Goal: Check status: Check status

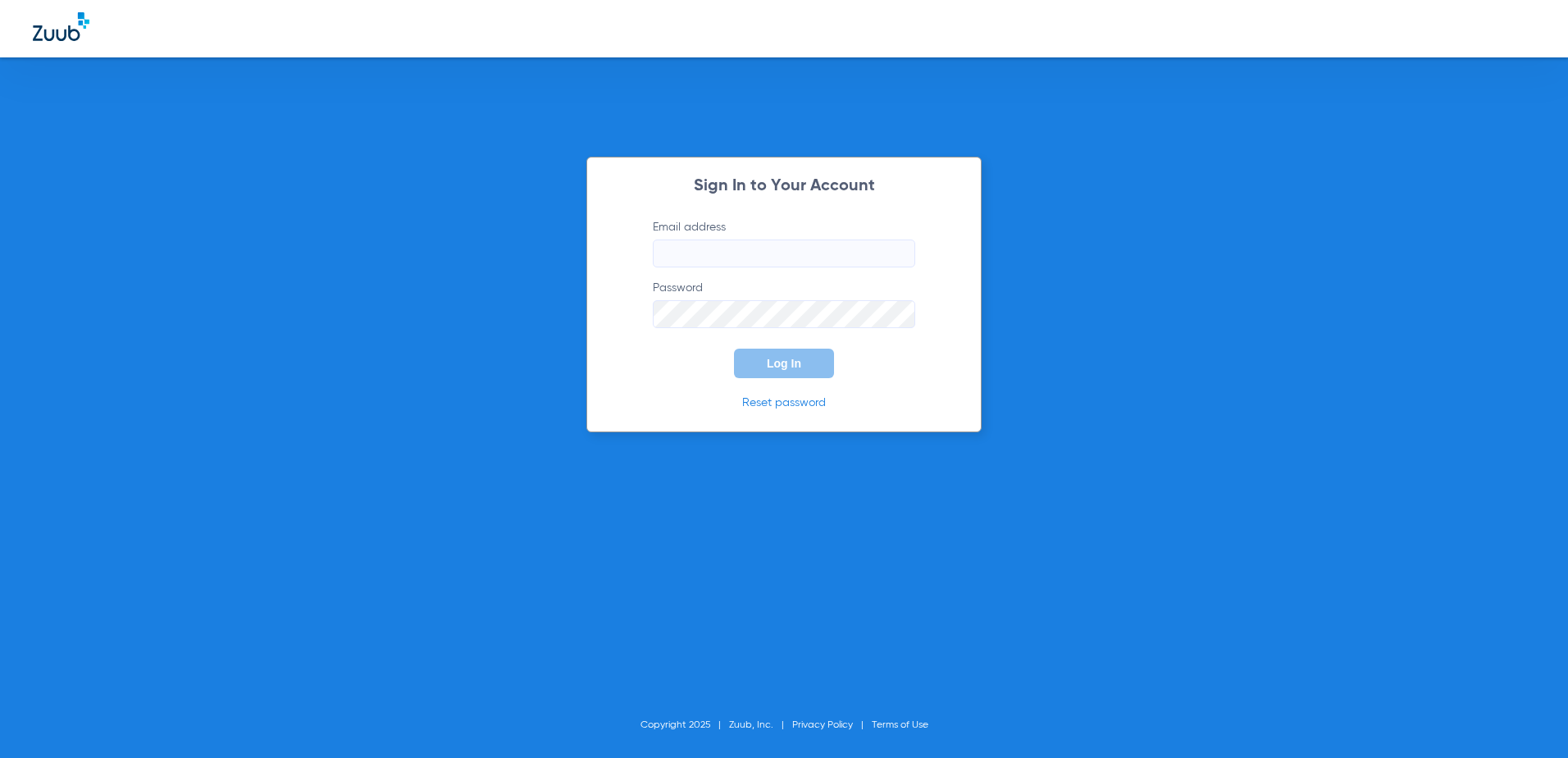
type input "[EMAIL_ADDRESS][DOMAIN_NAME]"
click at [765, 366] on button "Log In" at bounding box center [784, 363] width 100 height 29
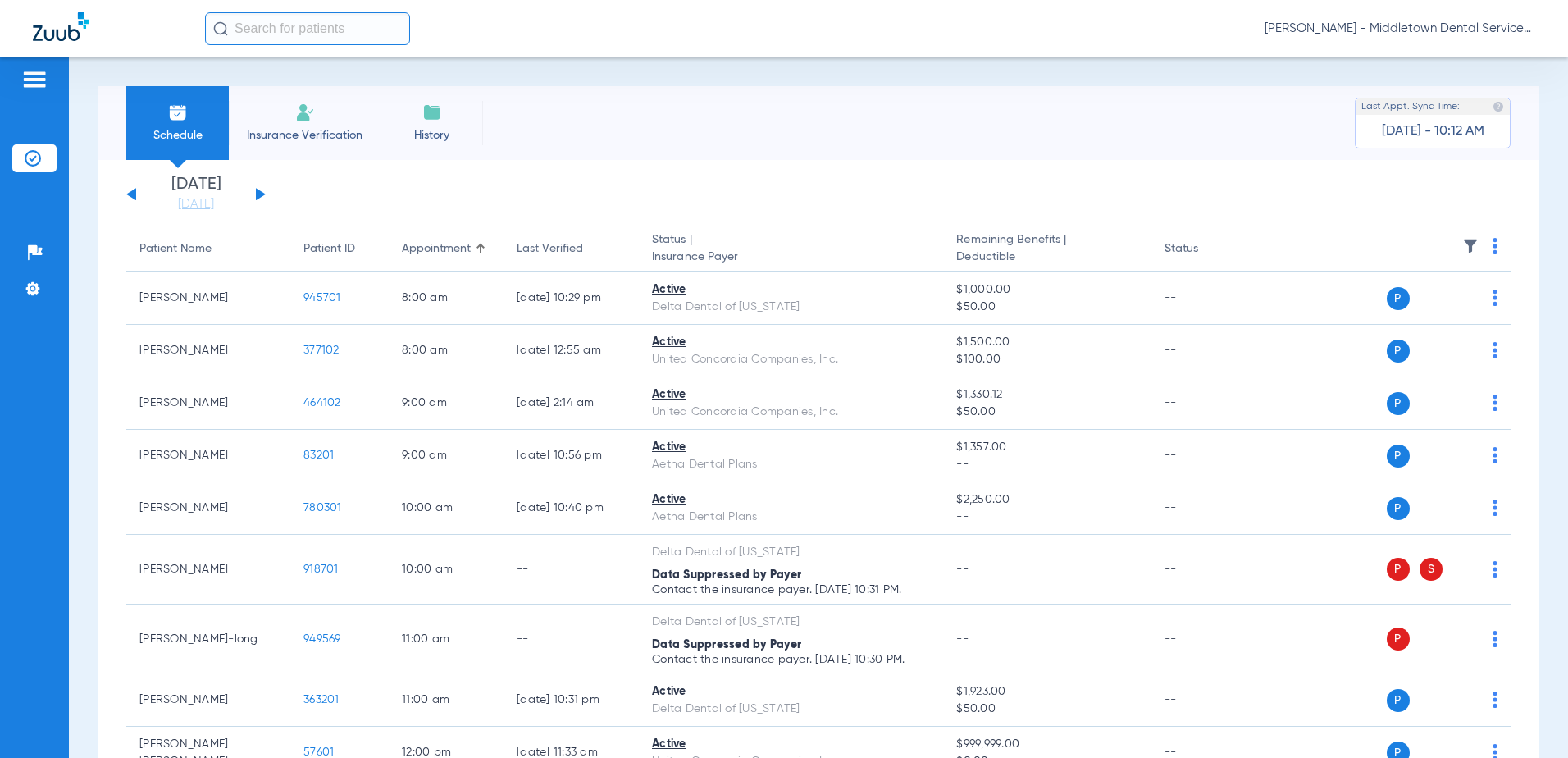
click at [260, 193] on button at bounding box center [261, 193] width 10 height 13
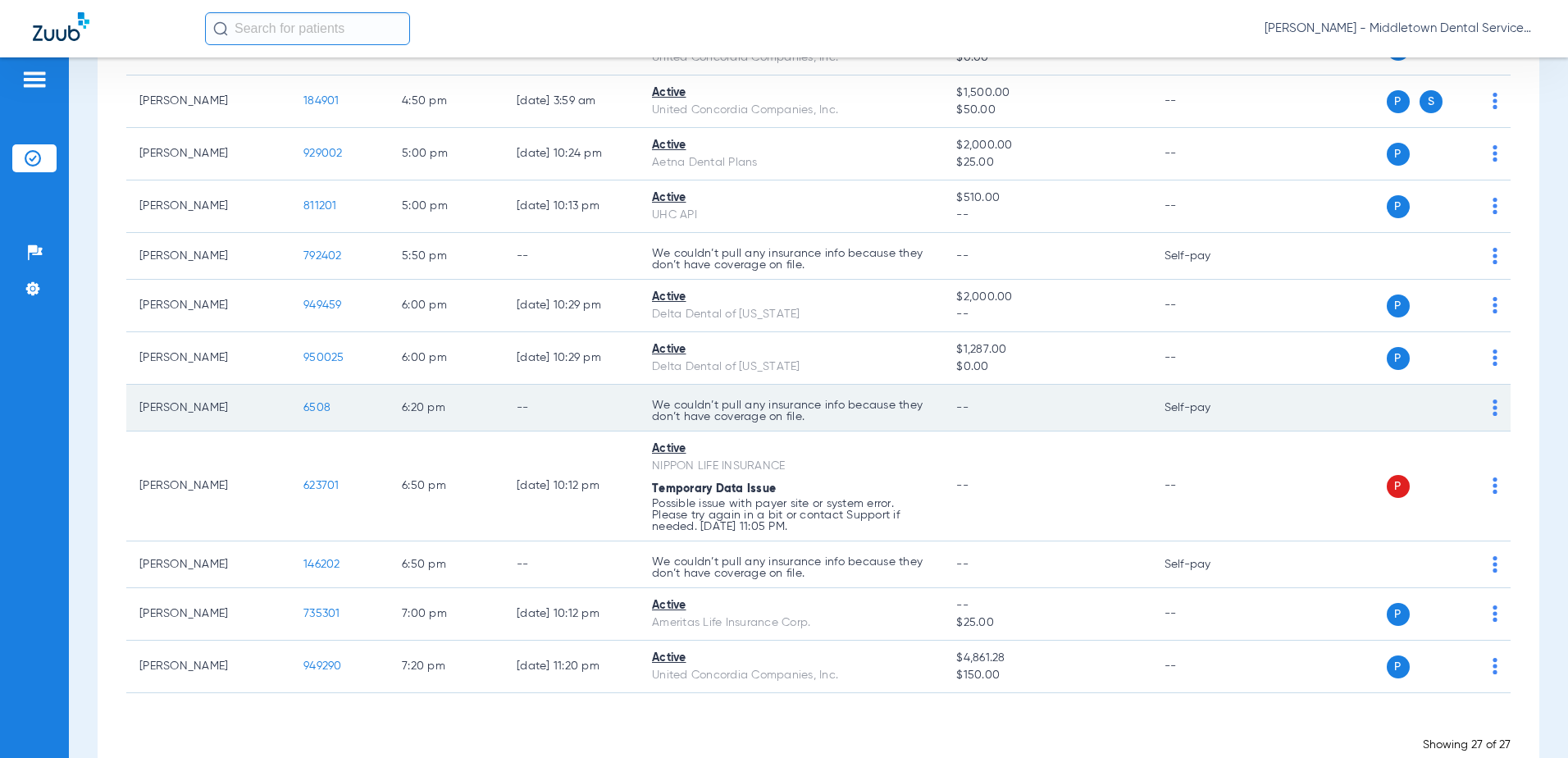
scroll to position [1129, 0]
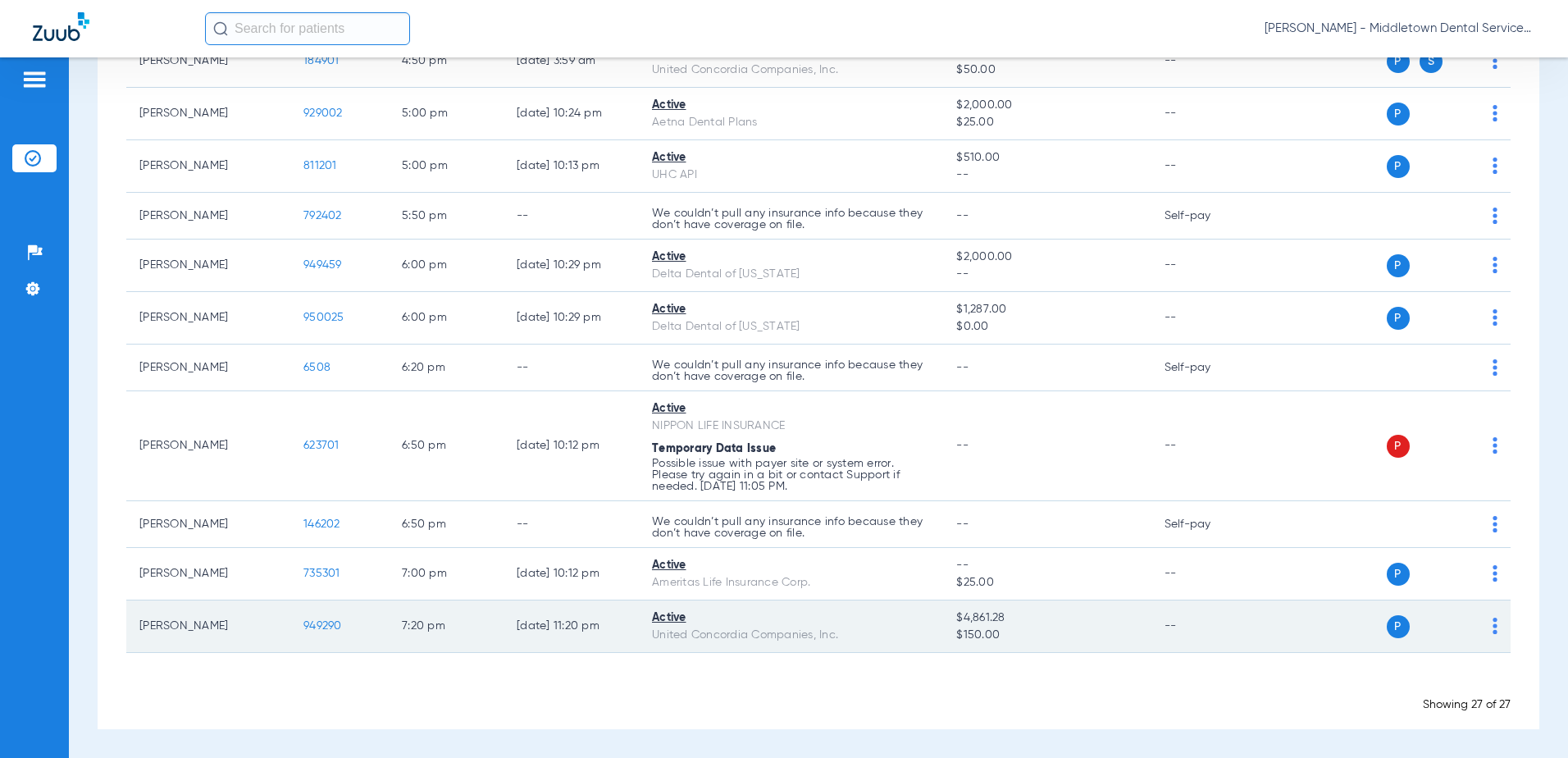
click at [325, 622] on span "949290" at bounding box center [322, 626] width 38 height 12
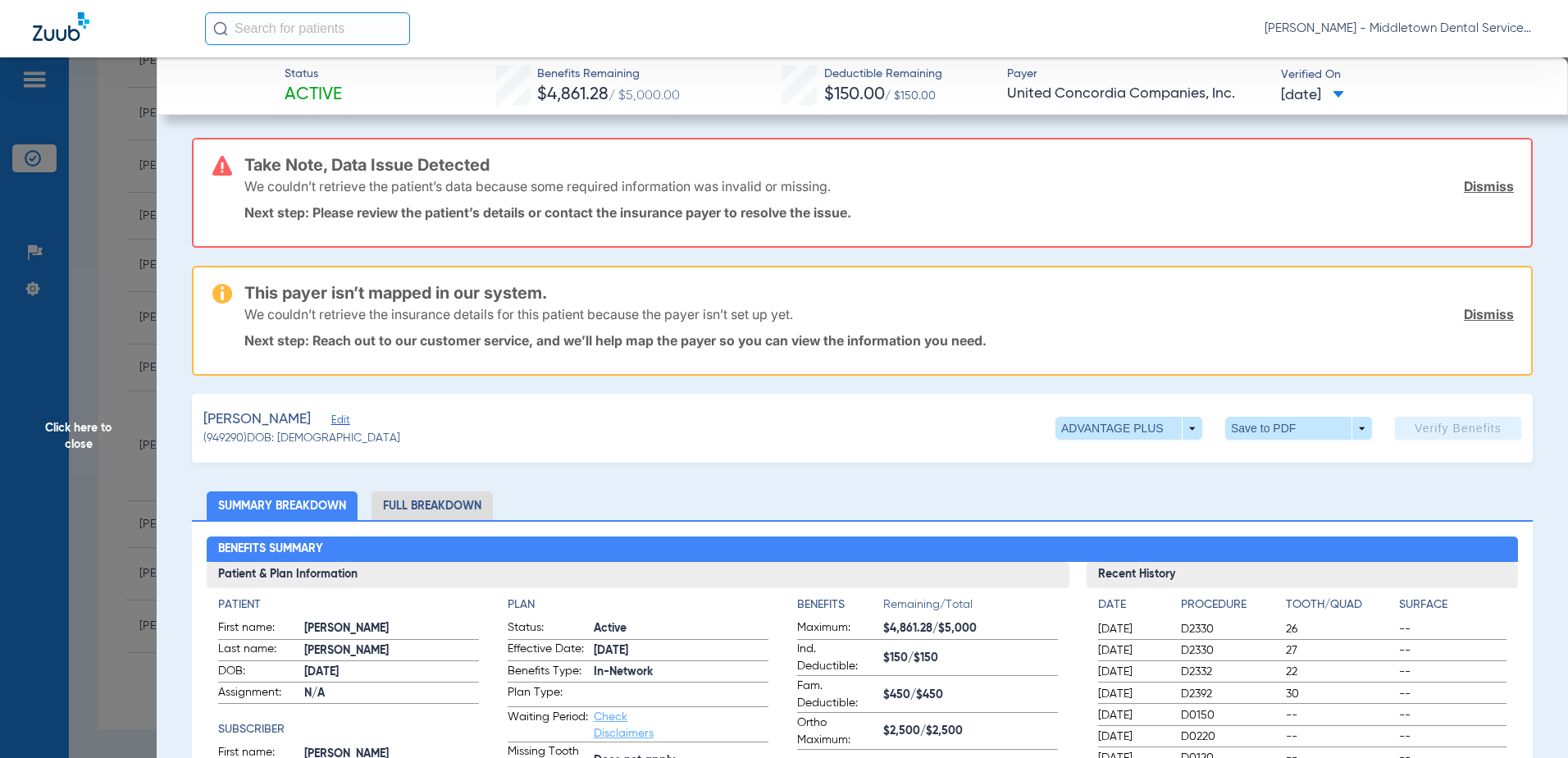
click at [452, 504] on li "Full Breakdown" at bounding box center [432, 505] width 121 height 28
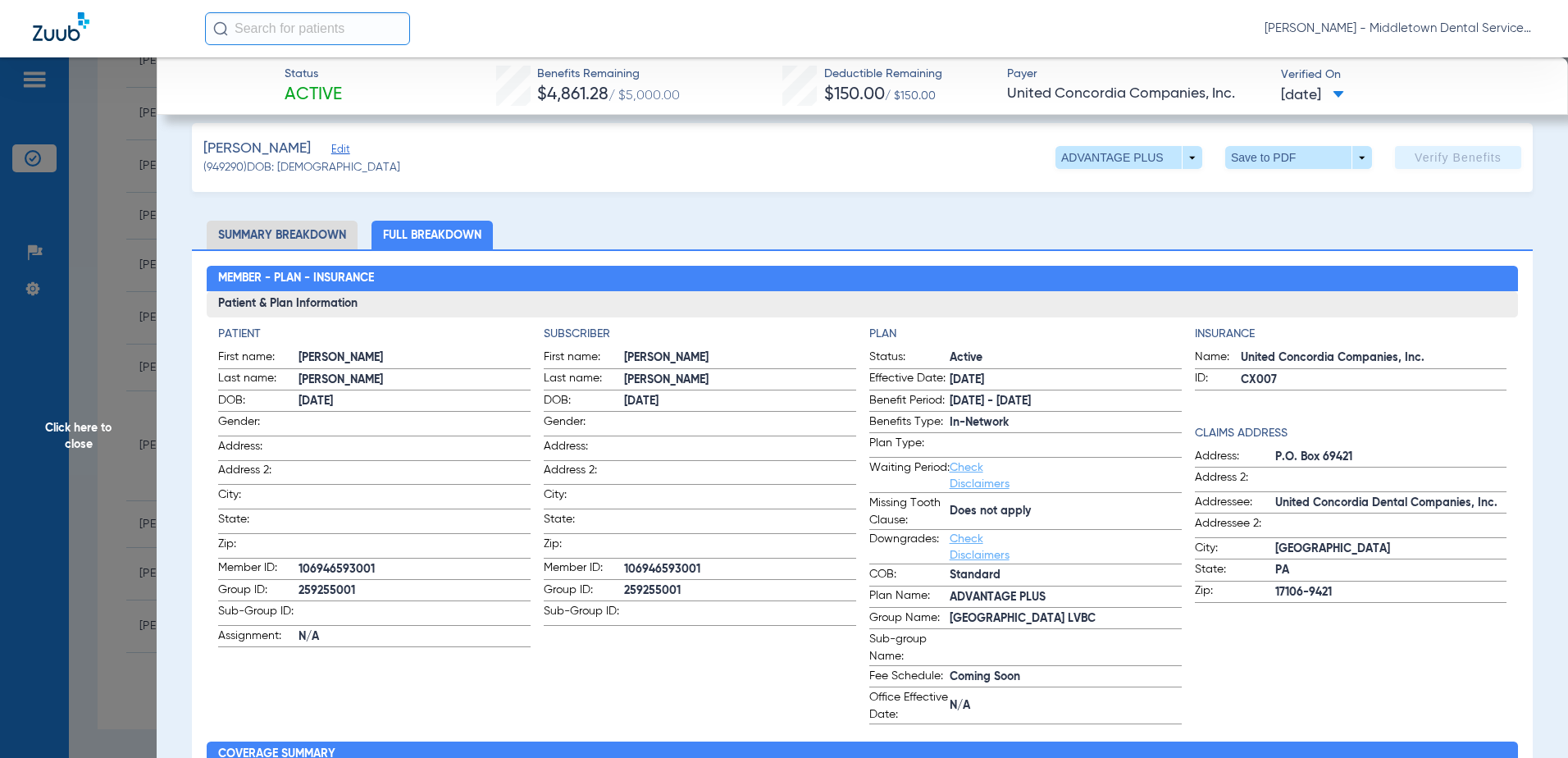
scroll to position [328, 0]
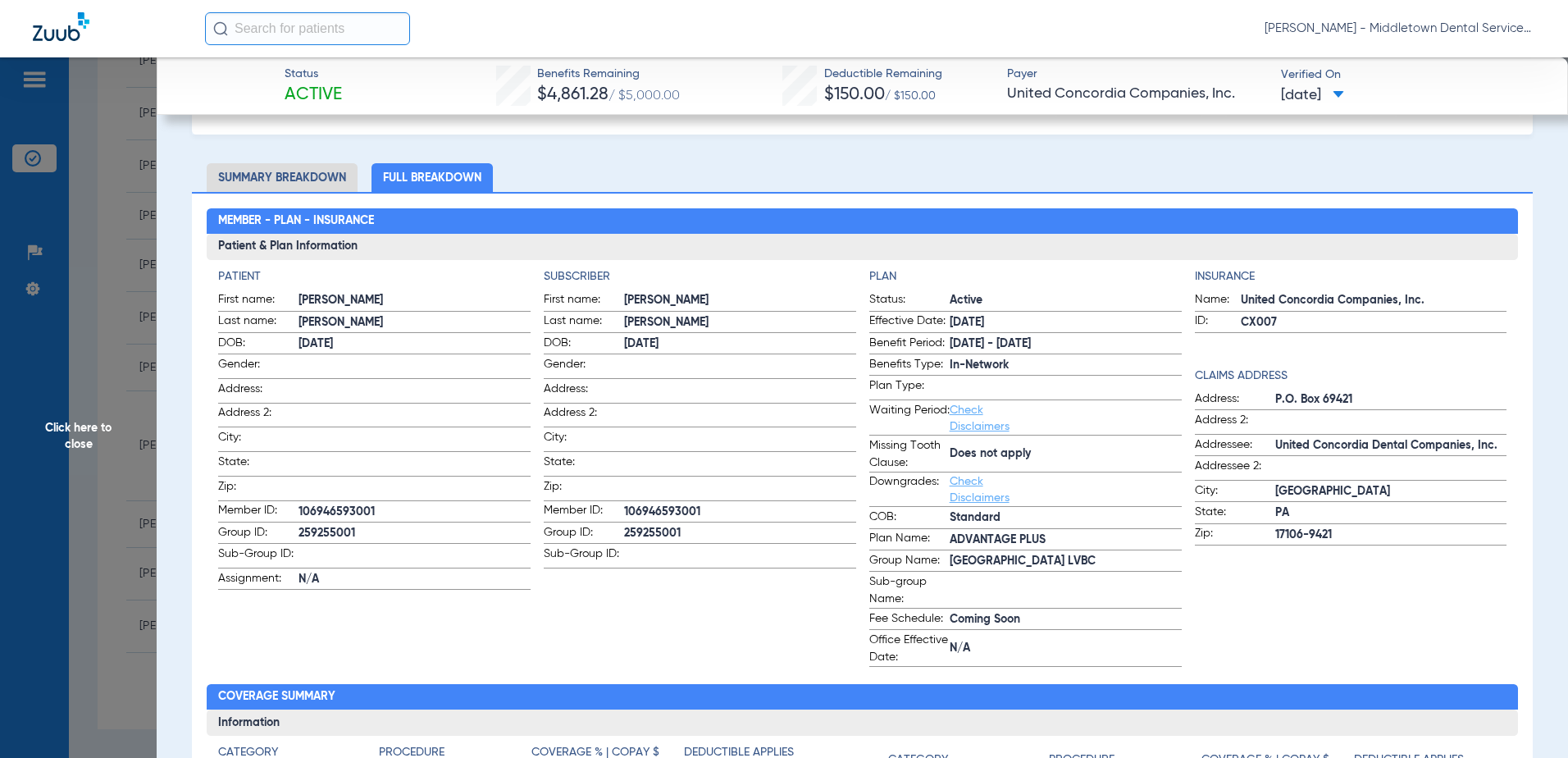
click at [93, 430] on span "Click here to close" at bounding box center [78, 437] width 156 height 758
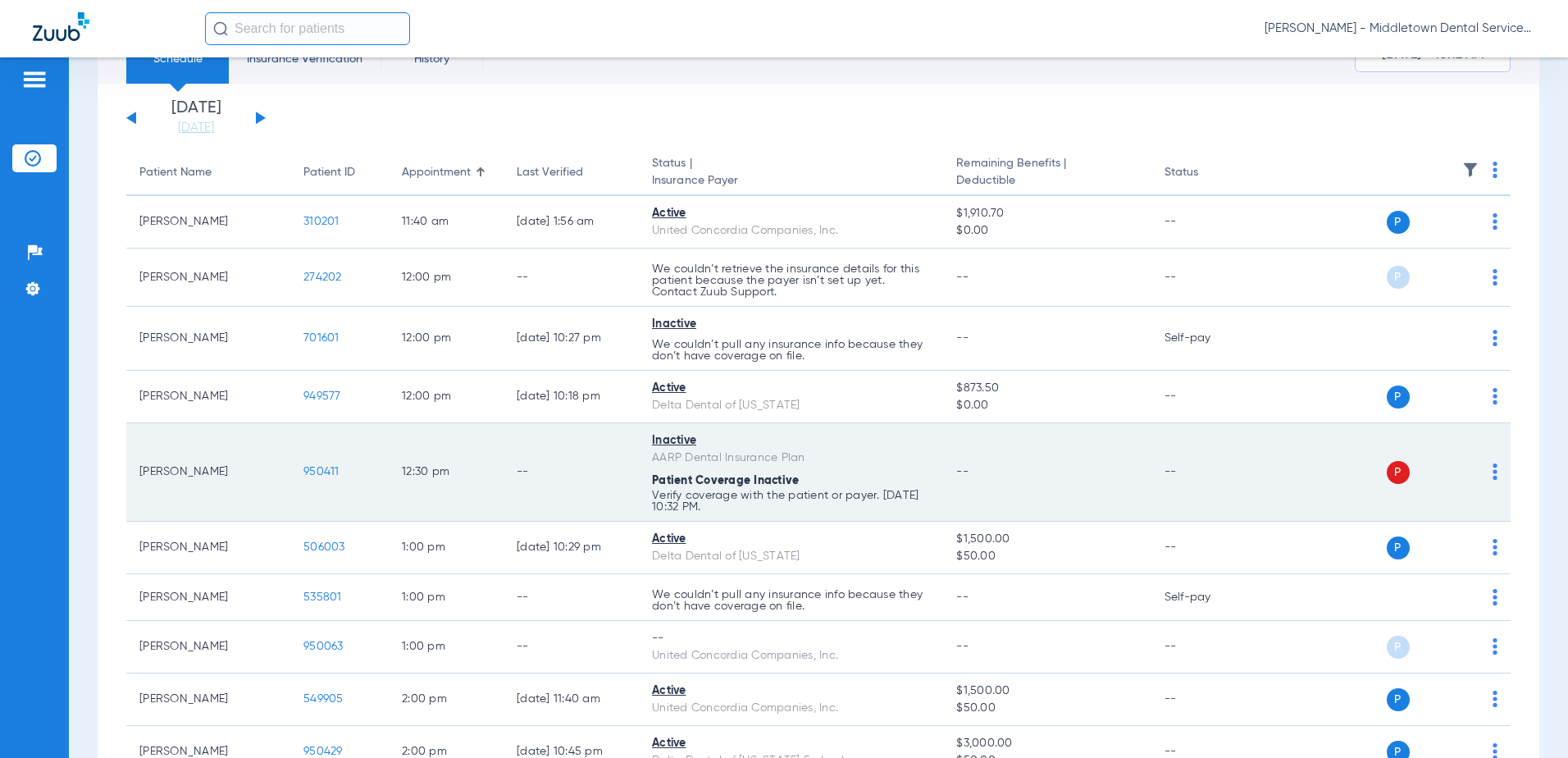
scroll to position [0, 0]
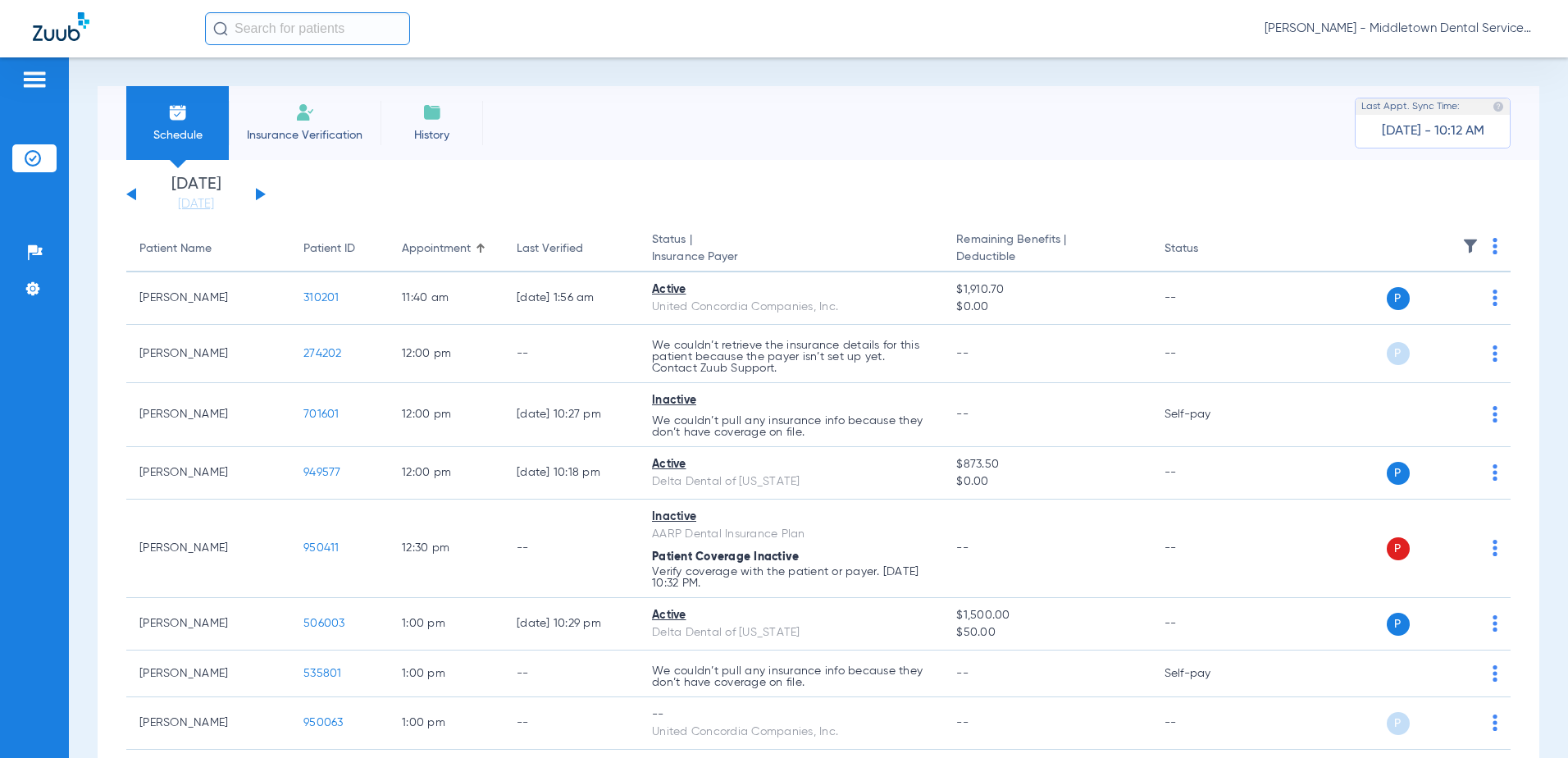
click at [257, 192] on button at bounding box center [261, 193] width 10 height 13
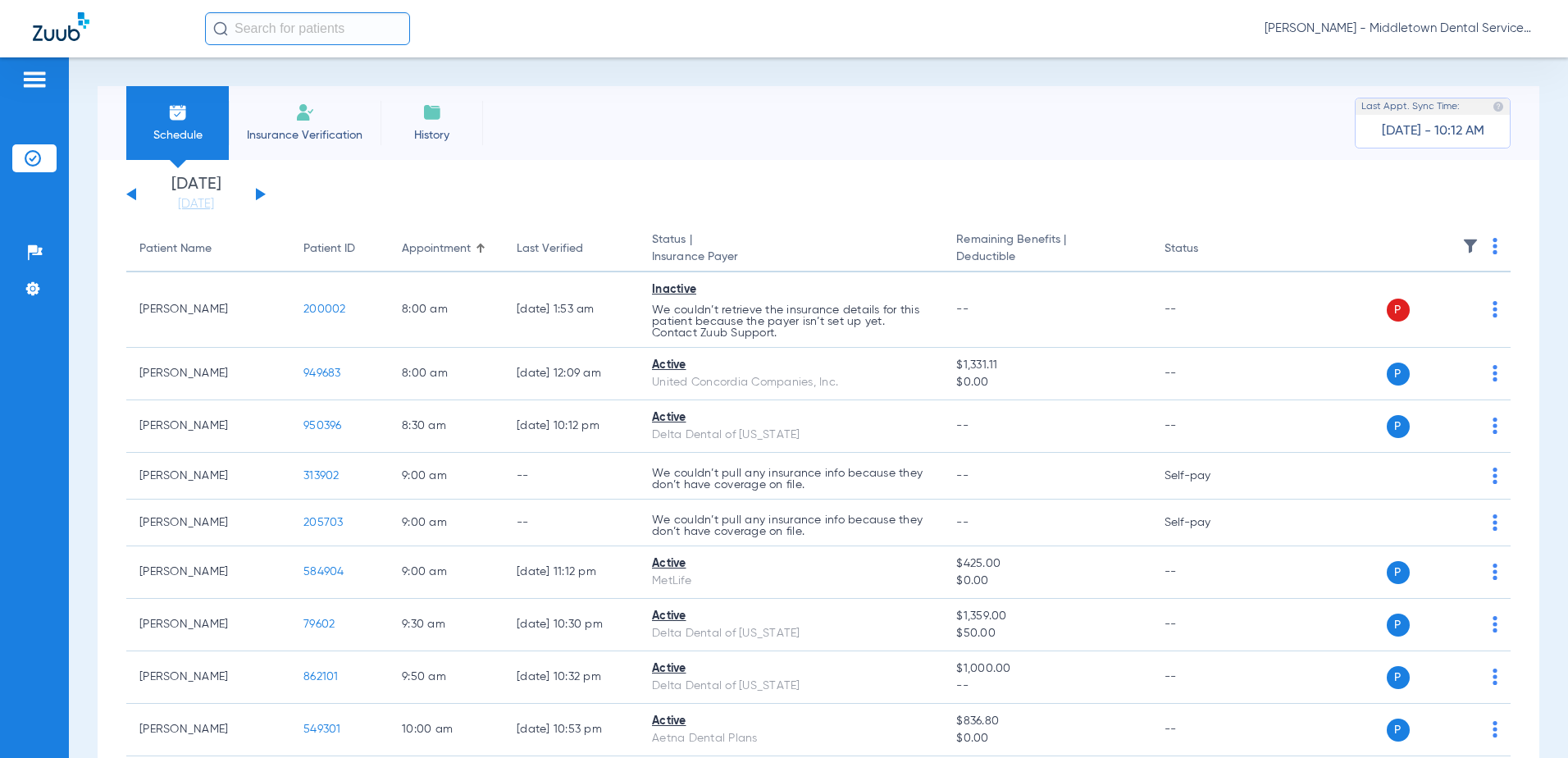
click at [259, 195] on button at bounding box center [261, 193] width 10 height 13
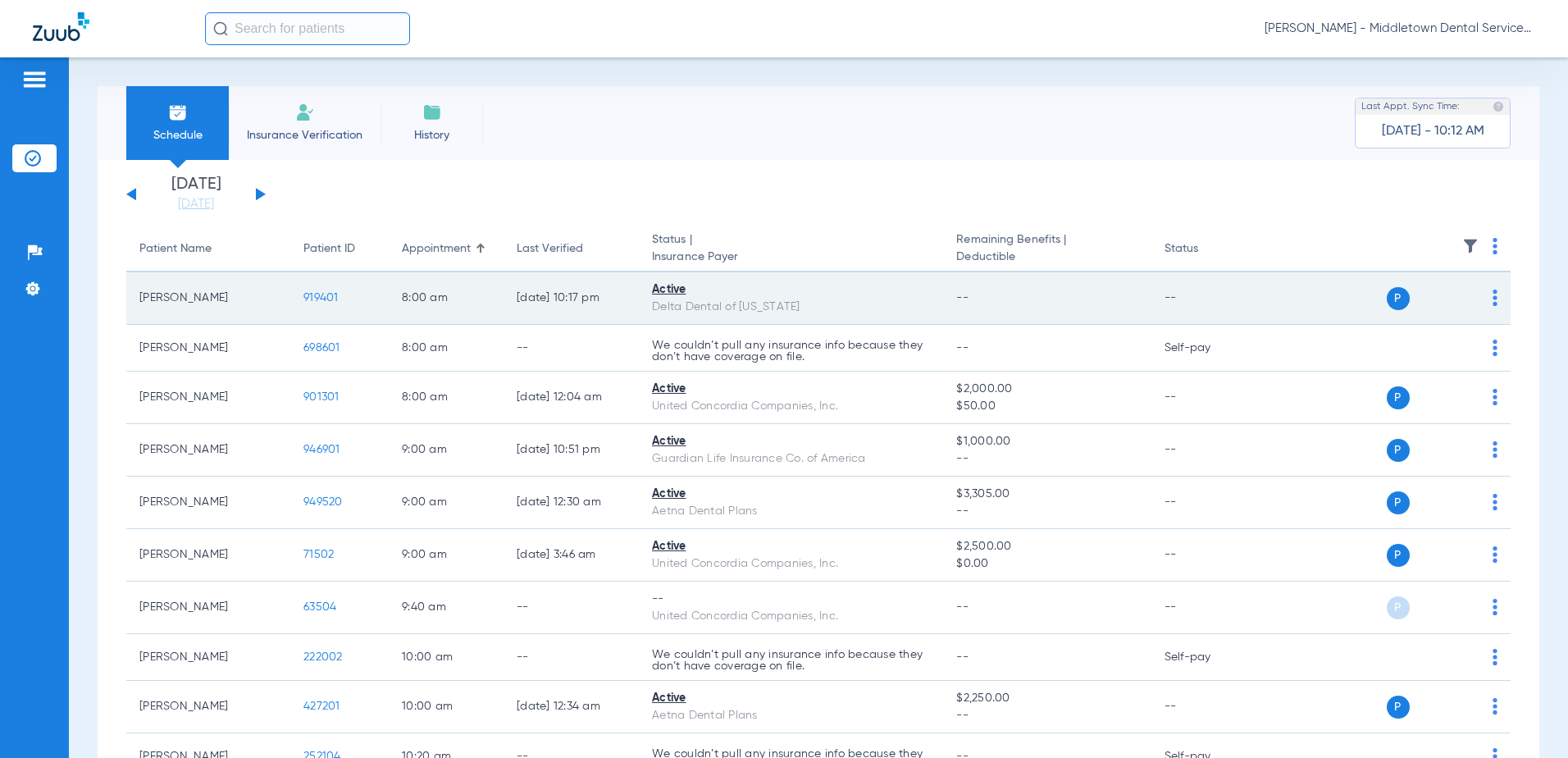
click at [328, 297] on span "919401" at bounding box center [321, 298] width 35 height 12
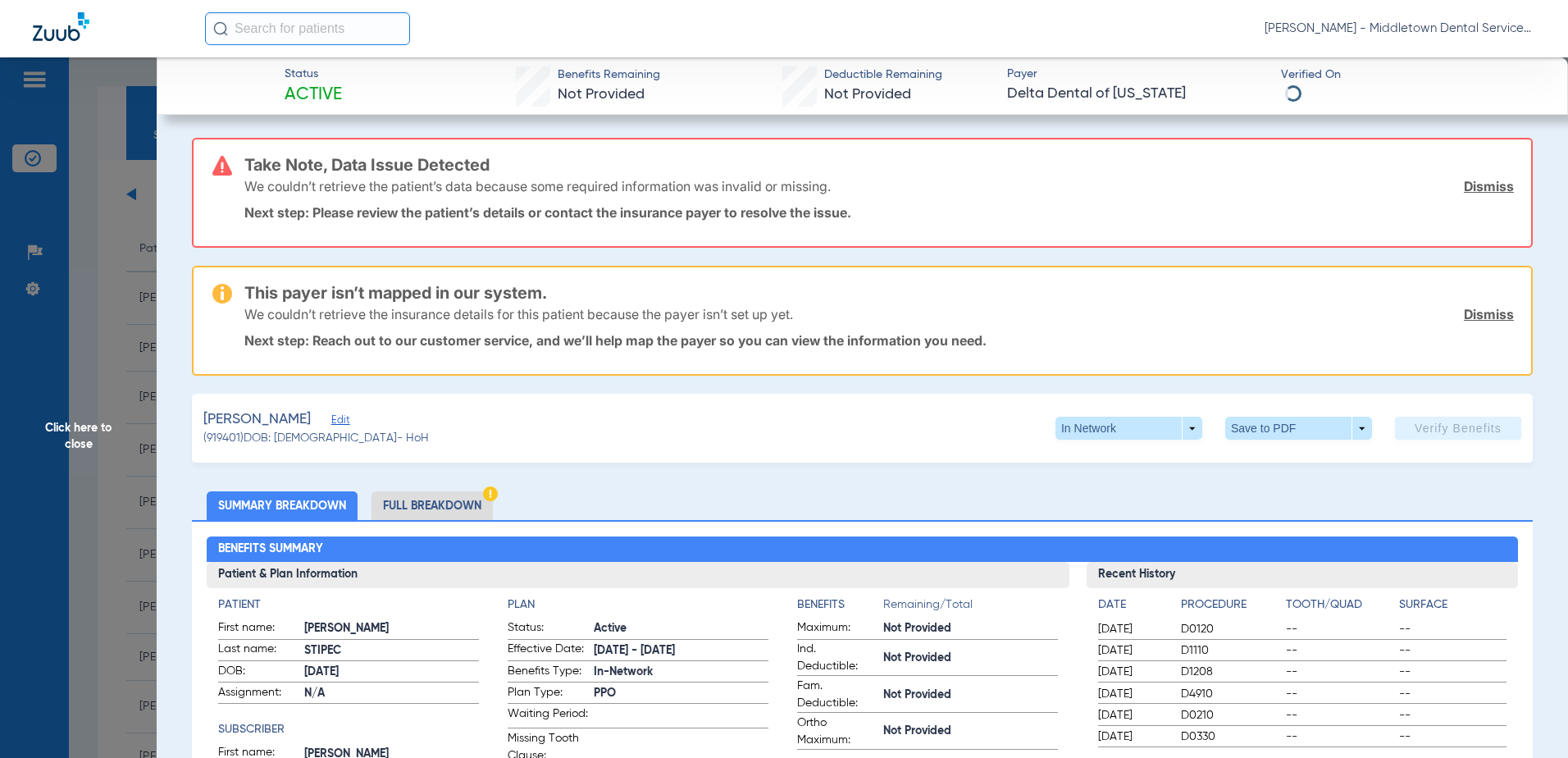
click at [416, 500] on li "Full Breakdown" at bounding box center [432, 505] width 121 height 28
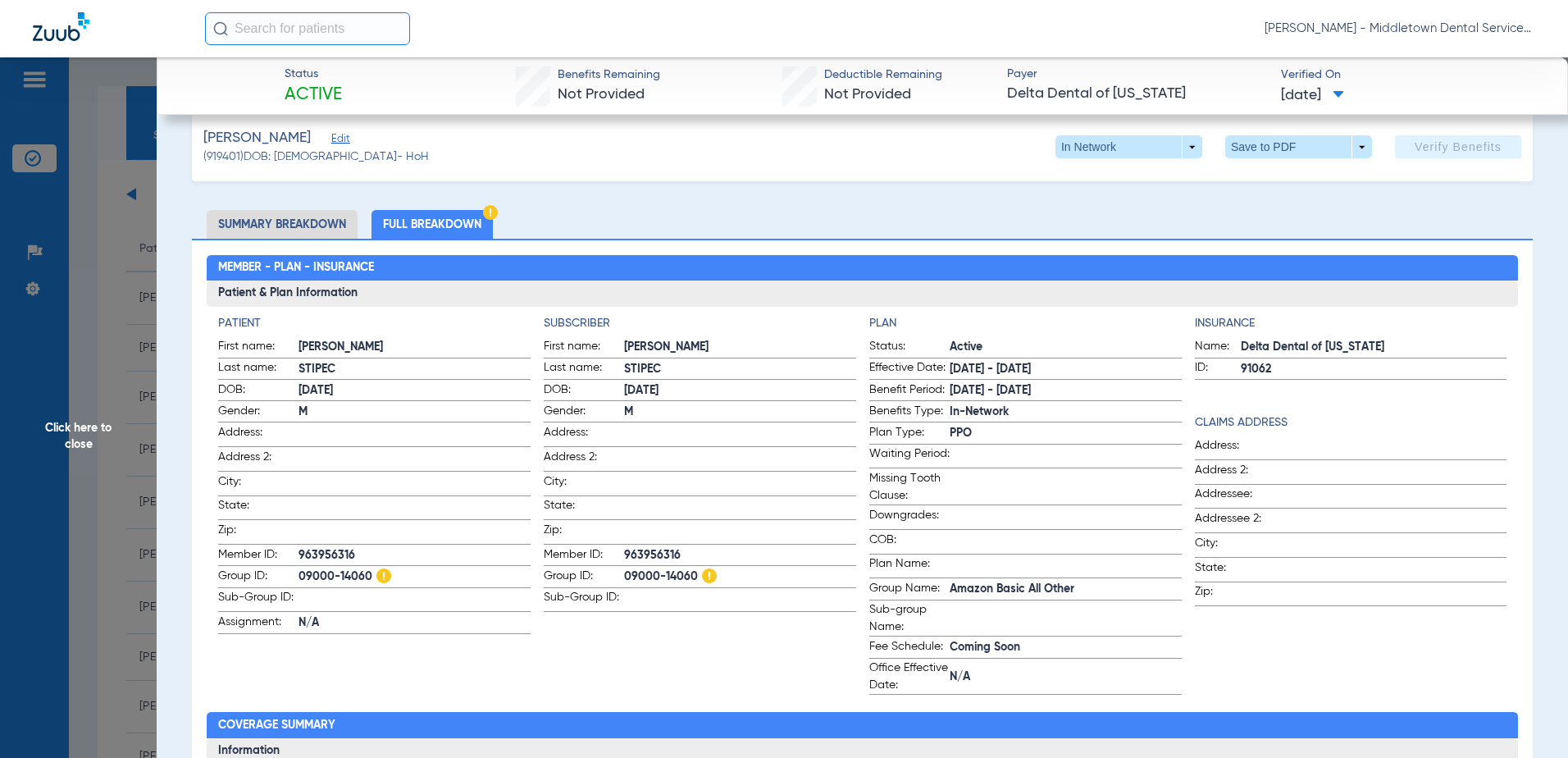
scroll to position [410, 0]
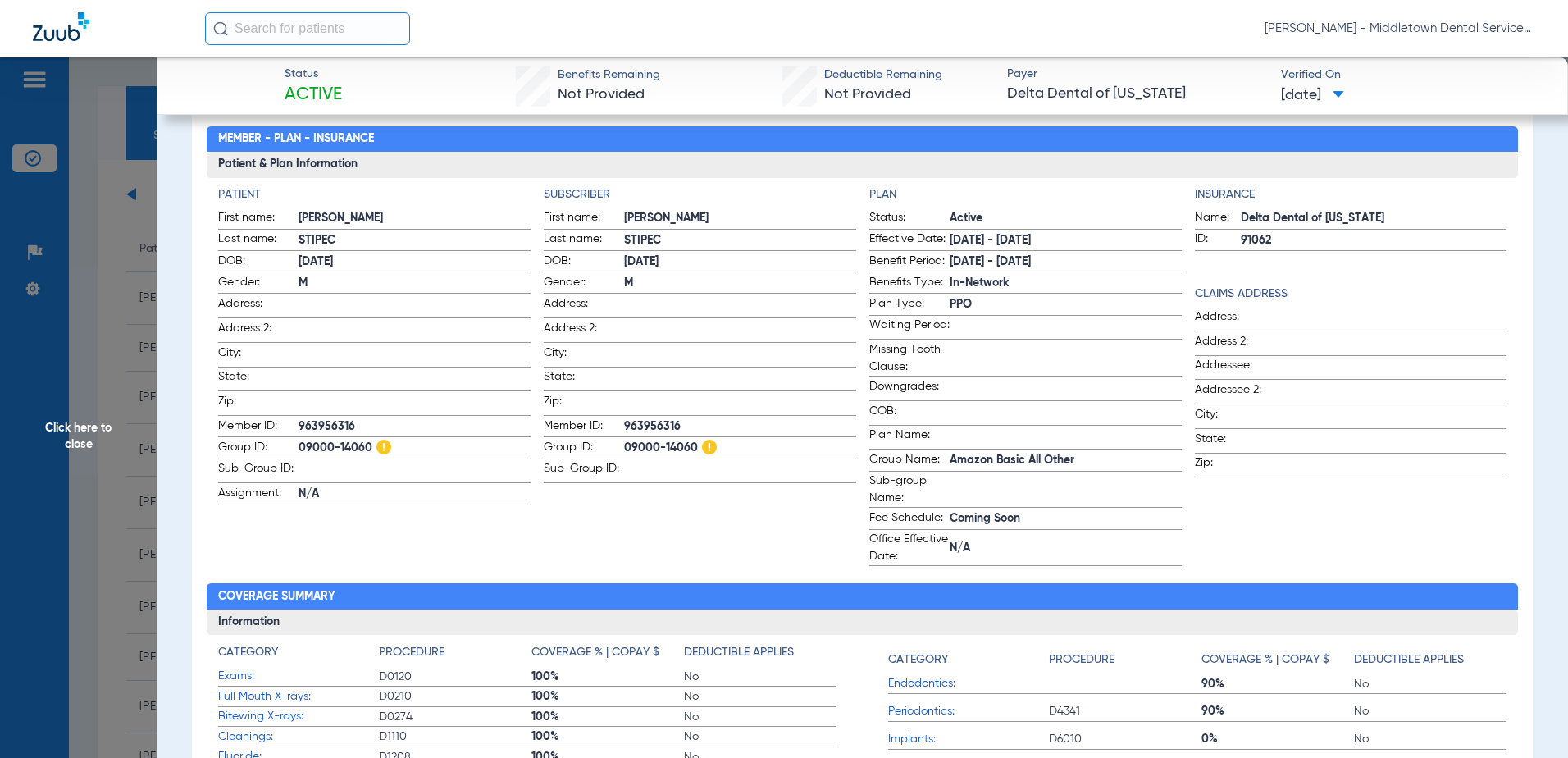
click at [693, 441] on span "09000-14060" at bounding box center [740, 448] width 232 height 18
click at [90, 424] on span "Click here to close" at bounding box center [78, 437] width 156 height 758
